Goal: Find contact information: Find contact information

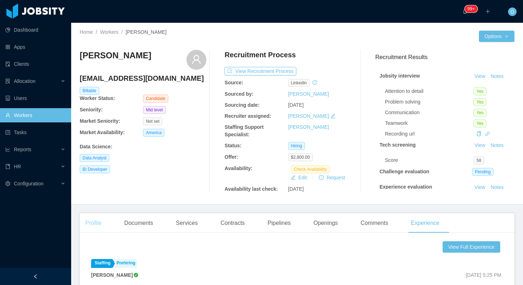
click at [99, 223] on div "Profile" at bounding box center [93, 223] width 27 height 20
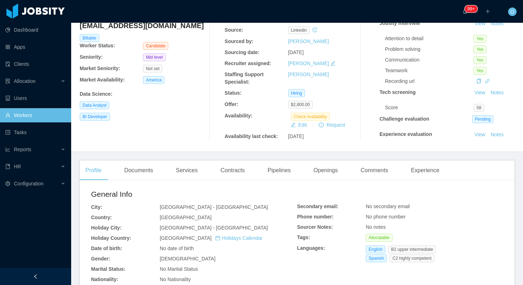
scroll to position [54, 0]
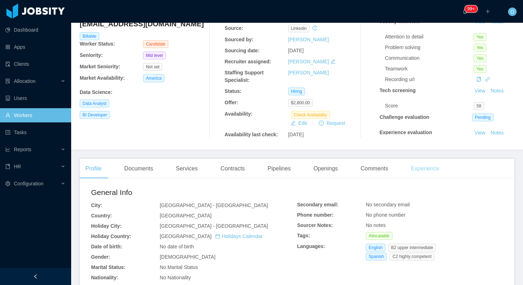
click at [418, 162] on div "Experience" at bounding box center [425, 169] width 40 height 20
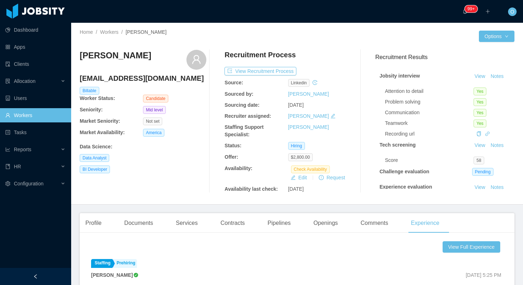
click at [121, 79] on h4 "pinedo_90@hotmail.com" at bounding box center [143, 78] width 127 height 10
copy h4 "pinedo_90@hotmail.com"
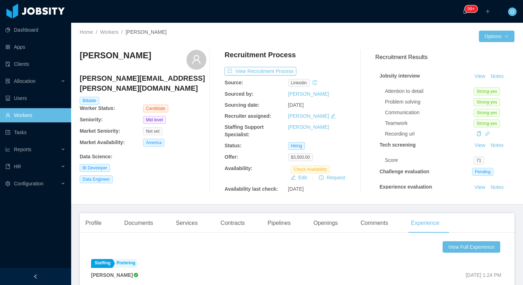
click at [143, 87] on h4 "martin.fernandez.s@hotmail.com" at bounding box center [143, 83] width 127 height 20
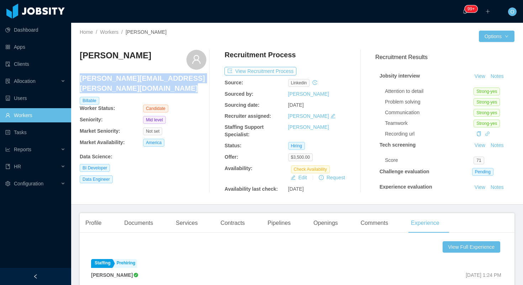
click at [143, 87] on h4 "martin.fernandez.s@hotmail.com" at bounding box center [143, 83] width 127 height 20
copy h4 "martin.fernandez.s@hotmail.com"
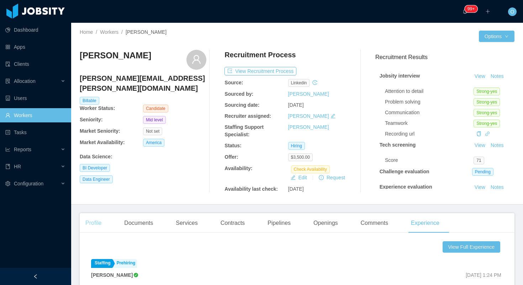
click at [92, 218] on div "Profile" at bounding box center [93, 223] width 27 height 20
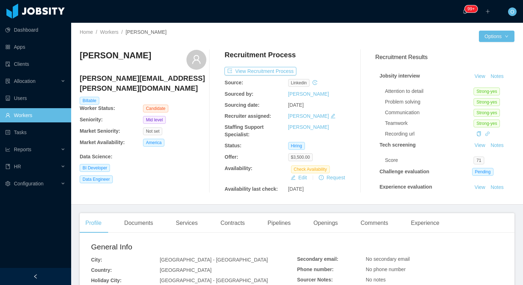
click at [147, 87] on h4 "martin.fernandez.s@hotmail.com" at bounding box center [143, 83] width 127 height 20
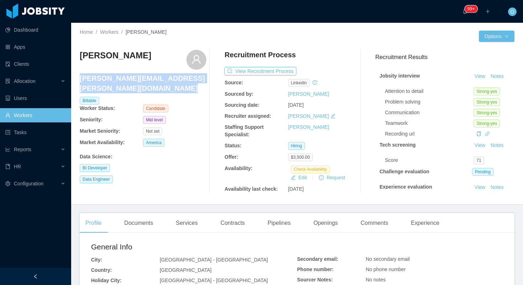
click at [147, 87] on h4 "martin.fernandez.s@hotmail.com" at bounding box center [143, 83] width 127 height 20
copy h4 "martin.fernandez.s@hotmail.com"
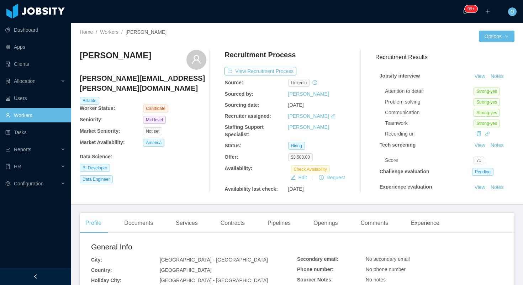
click at [306, 60] on div "Recruitment Process" at bounding box center [287, 57] width 127 height 14
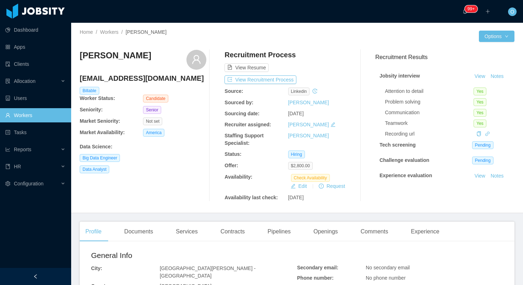
click at [124, 80] on h4 "lucas_ewerton1@hotmail.com" at bounding box center [143, 78] width 127 height 10
copy h4 "lucas_ewerton1@hotmail.com"
click at [435, 226] on div "Experience" at bounding box center [425, 232] width 40 height 20
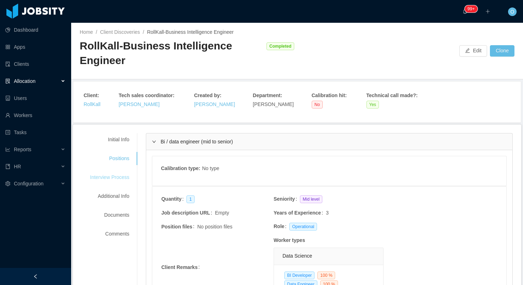
click at [113, 181] on div "Interview Process" at bounding box center [109, 177] width 56 height 13
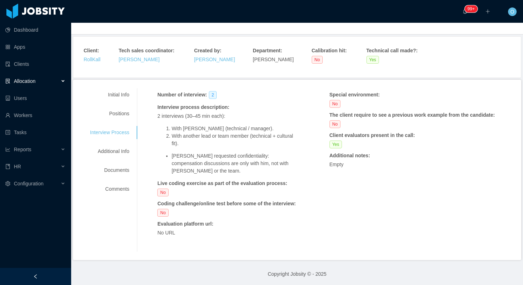
scroll to position [46, 0]
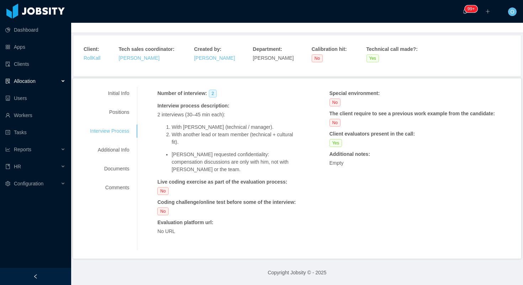
click at [108, 121] on div "Initial Info Positions Interview Process Additional Info Documents Comments" at bounding box center [109, 140] width 56 height 107
click at [113, 113] on div "Positions" at bounding box center [109, 112] width 56 height 13
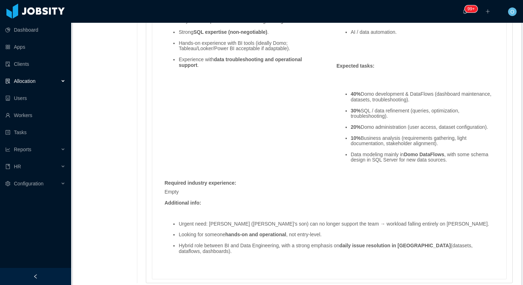
scroll to position [526, 0]
